Goal: Navigation & Orientation: Find specific page/section

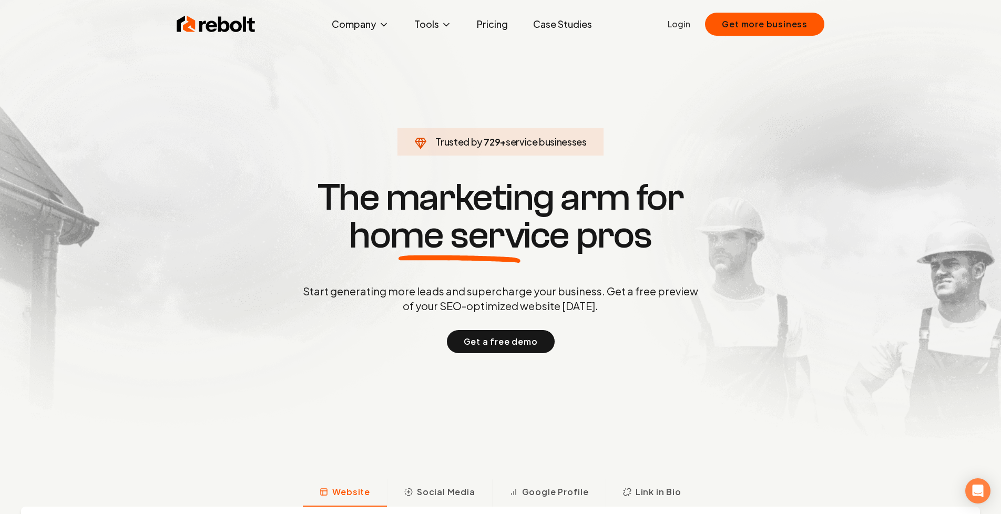
click at [676, 28] on link "Login" at bounding box center [679, 24] width 23 height 13
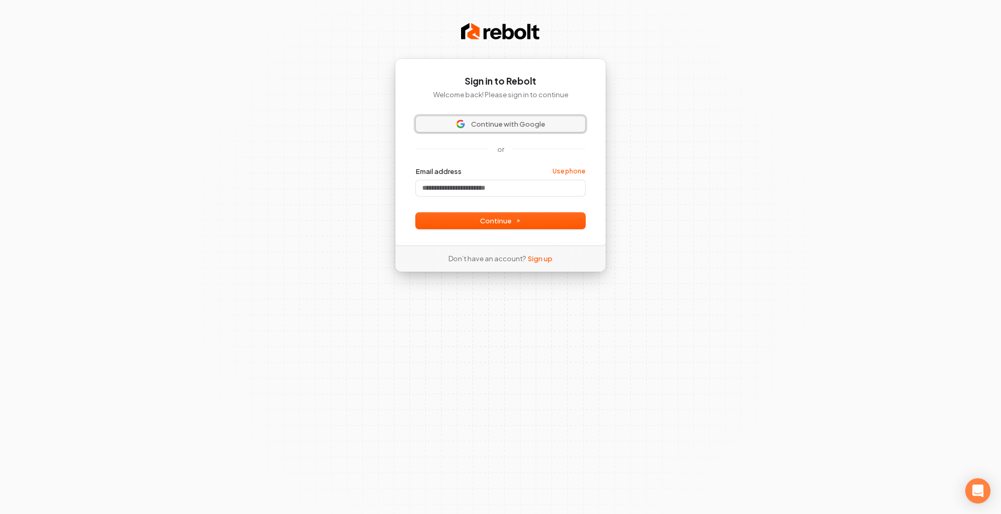
click at [464, 120] on img at bounding box center [460, 124] width 8 height 8
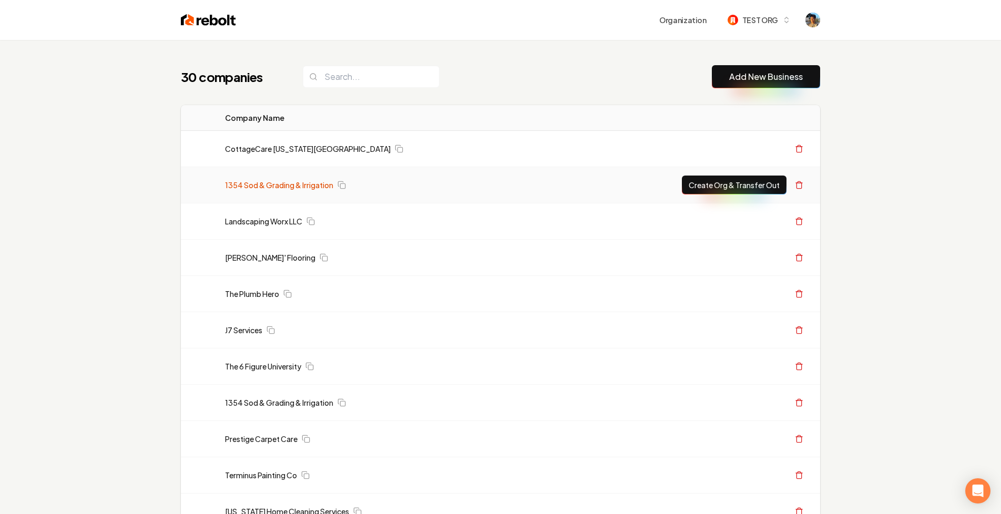
click at [256, 189] on link "1354 Sod & Grading & Irrigation" at bounding box center [279, 185] width 108 height 11
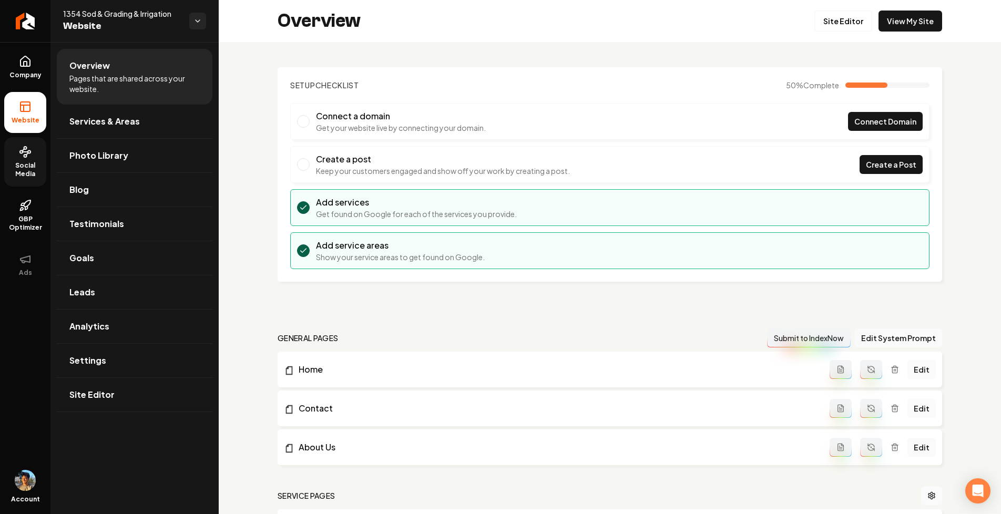
click at [31, 171] on span "Social Media" at bounding box center [25, 169] width 42 height 17
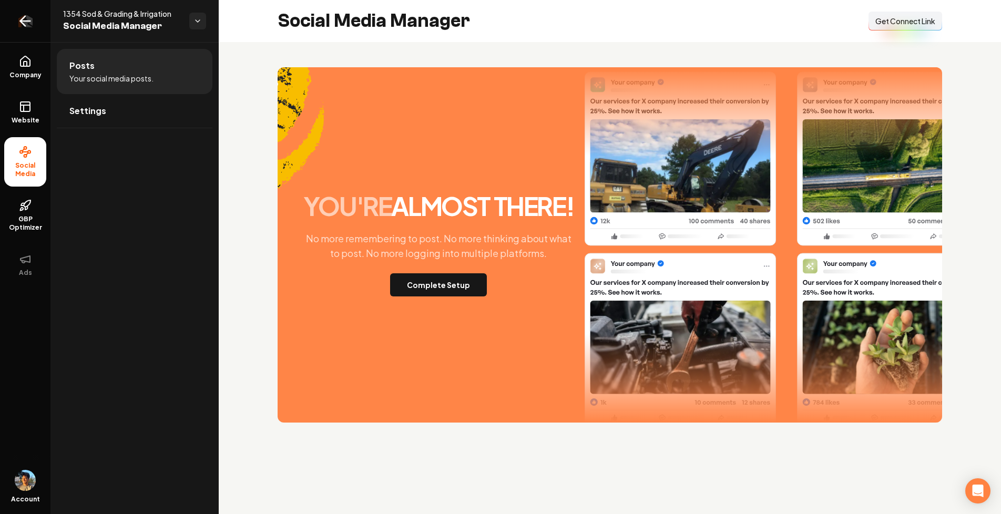
click at [23, 27] on icon "Return to dashboard" at bounding box center [25, 21] width 17 height 17
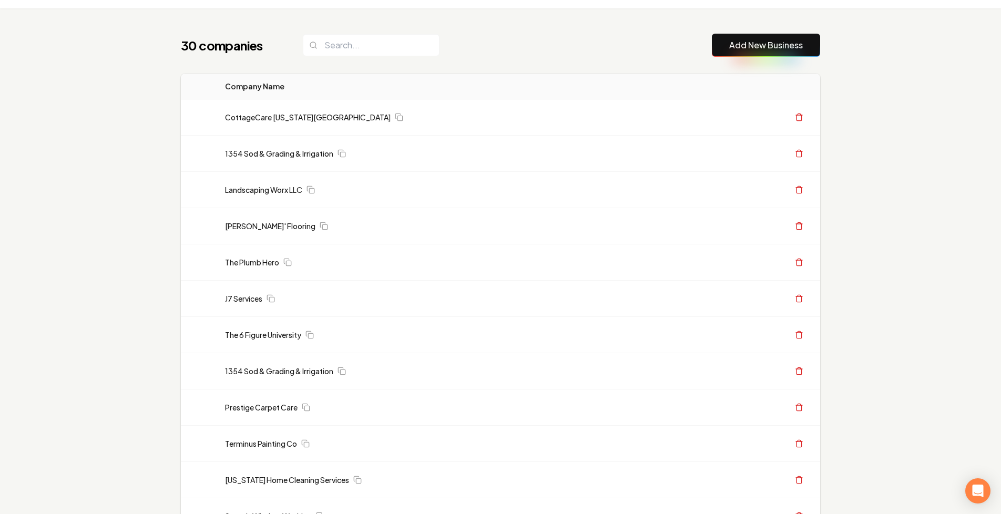
scroll to position [33, 0]
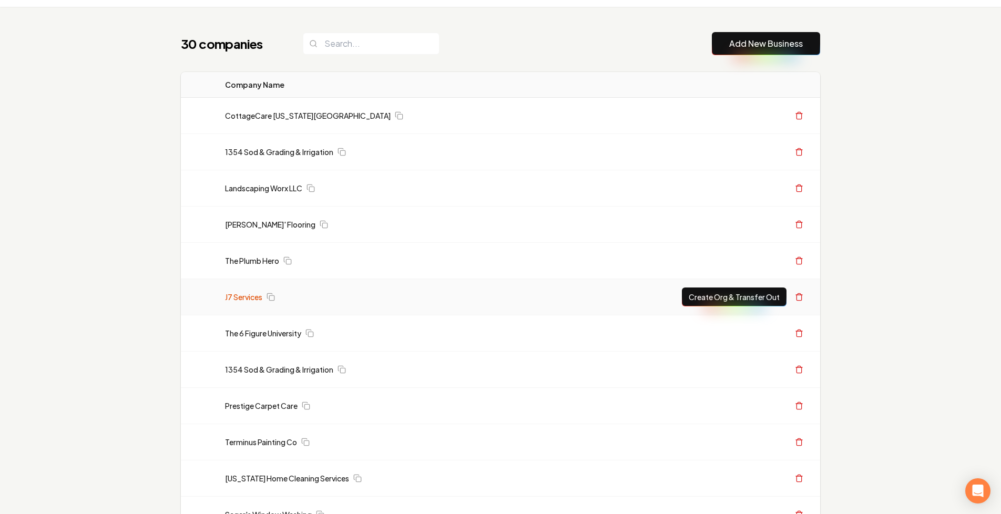
click at [243, 296] on link "J7 Services" at bounding box center [243, 297] width 37 height 11
